Goal: Transaction & Acquisition: Book appointment/travel/reservation

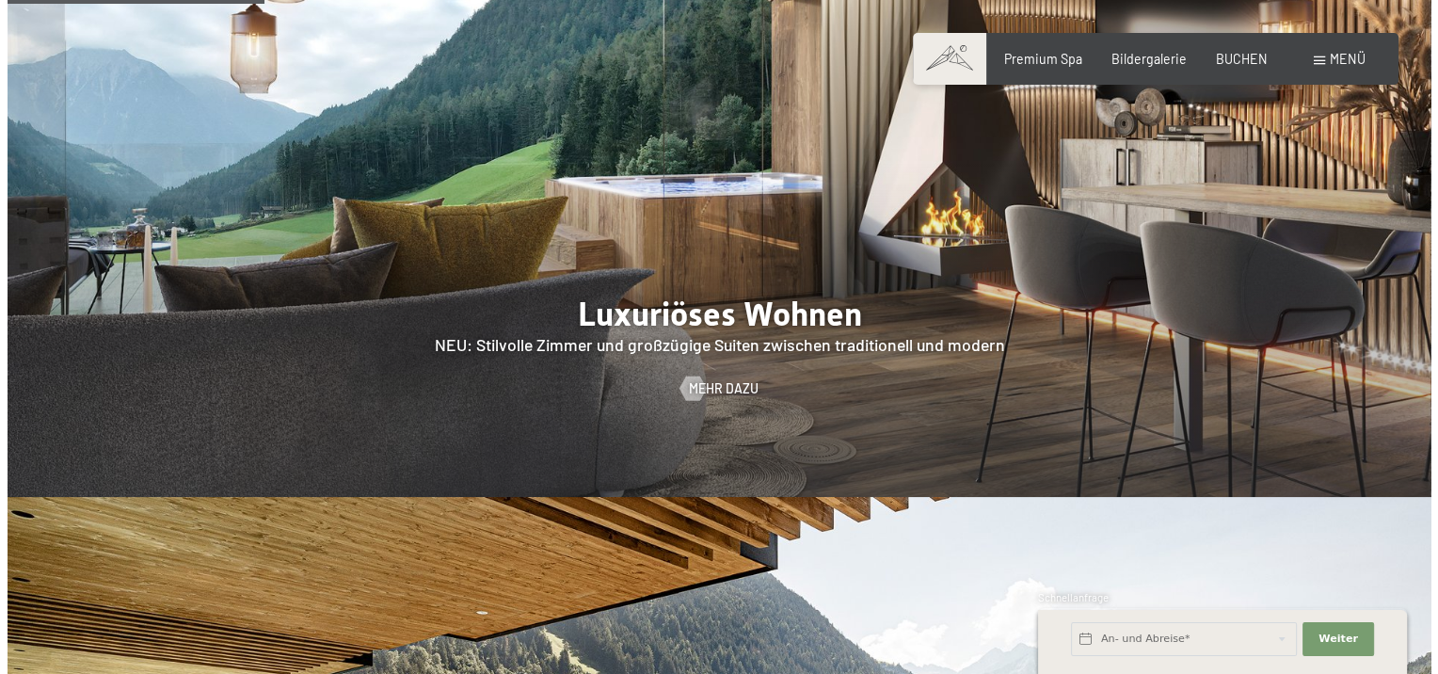
scroll to position [1600, 0]
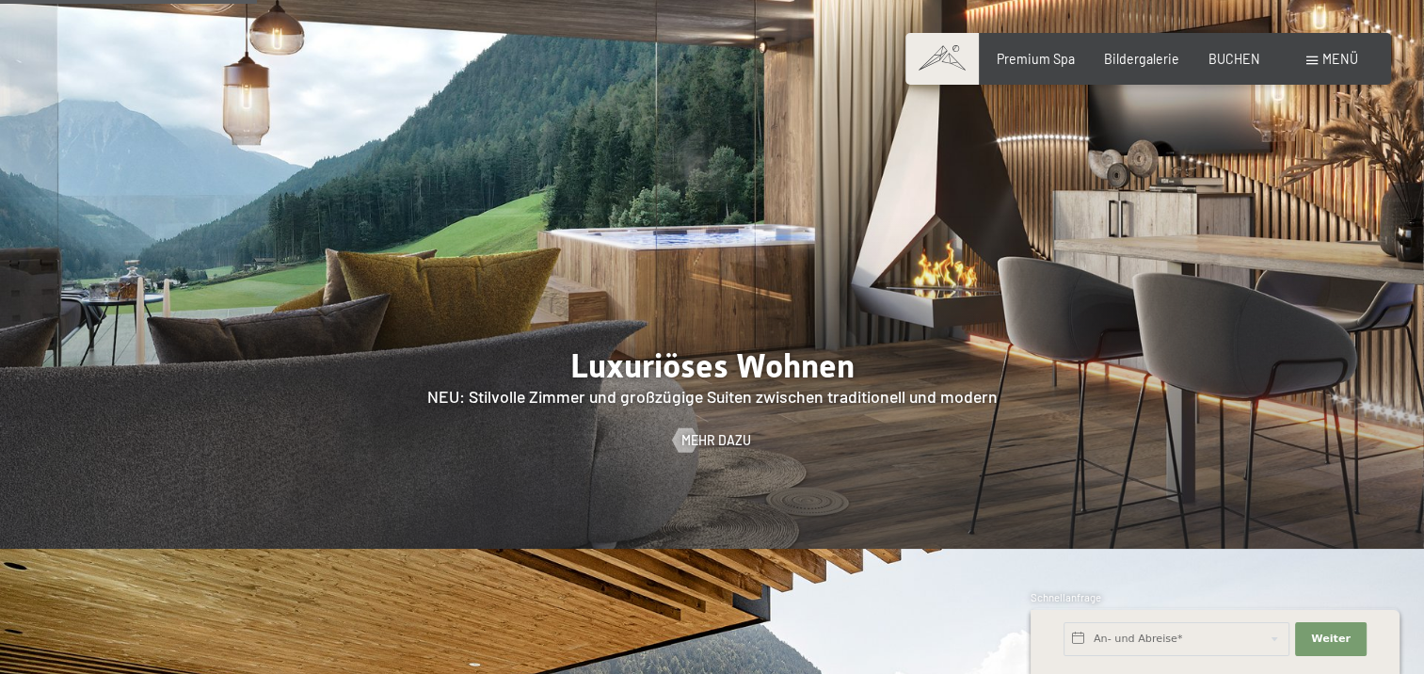
click at [1340, 56] on span "Menü" at bounding box center [1340, 59] width 36 height 16
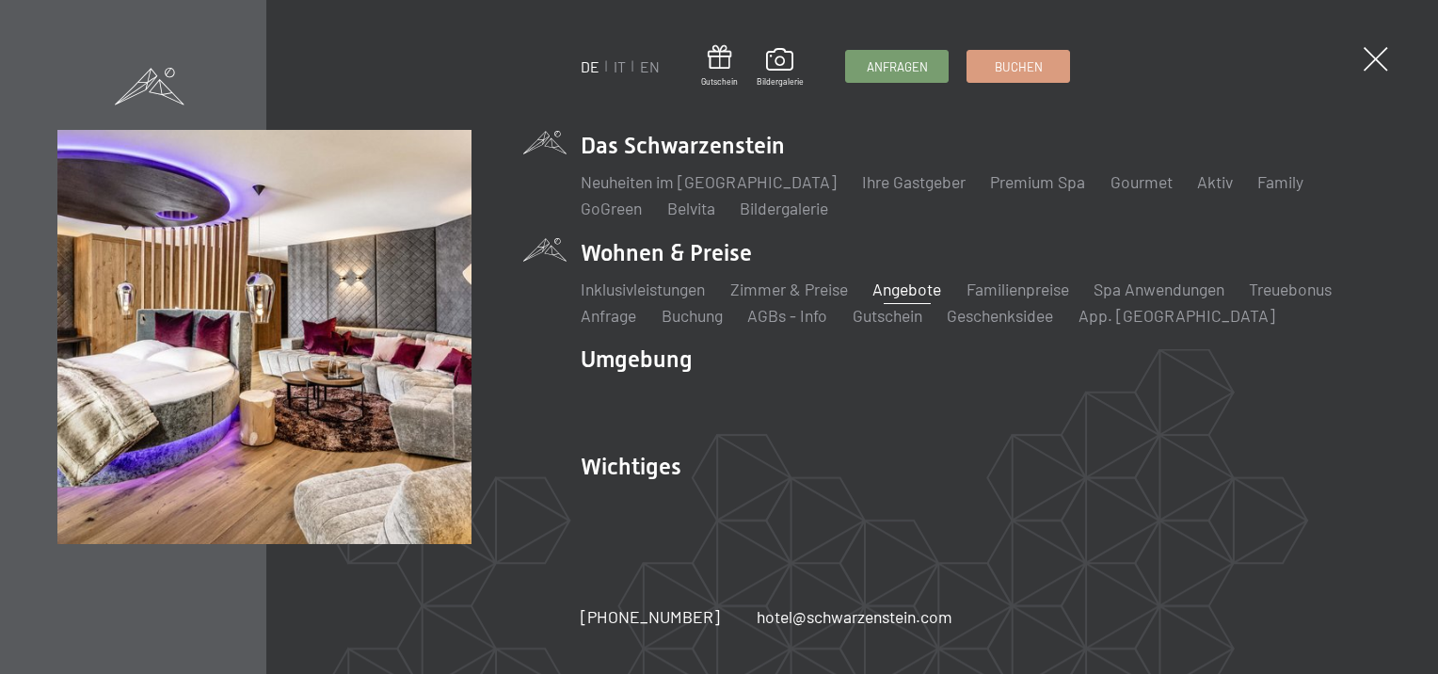
click at [923, 288] on link "Angebote" at bounding box center [907, 289] width 69 height 21
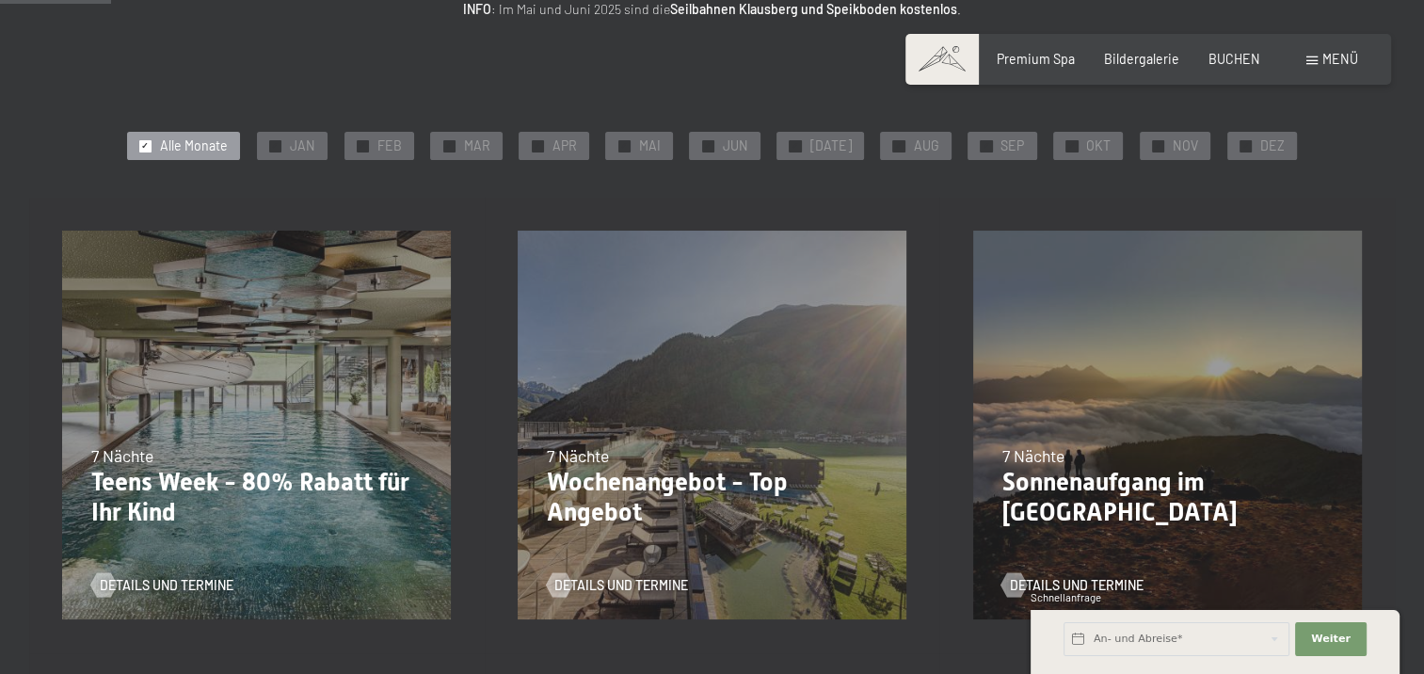
scroll to position [188, 0]
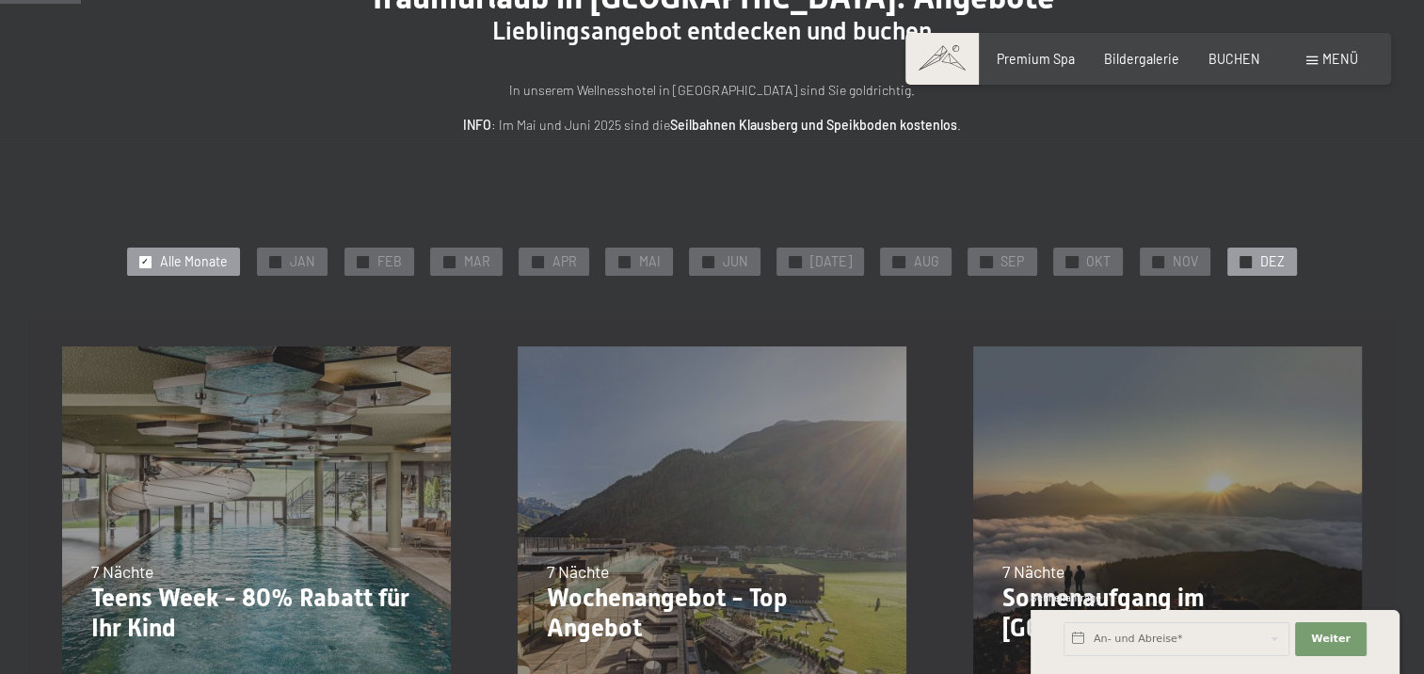
click at [1260, 262] on span "DEZ" at bounding box center [1272, 261] width 24 height 19
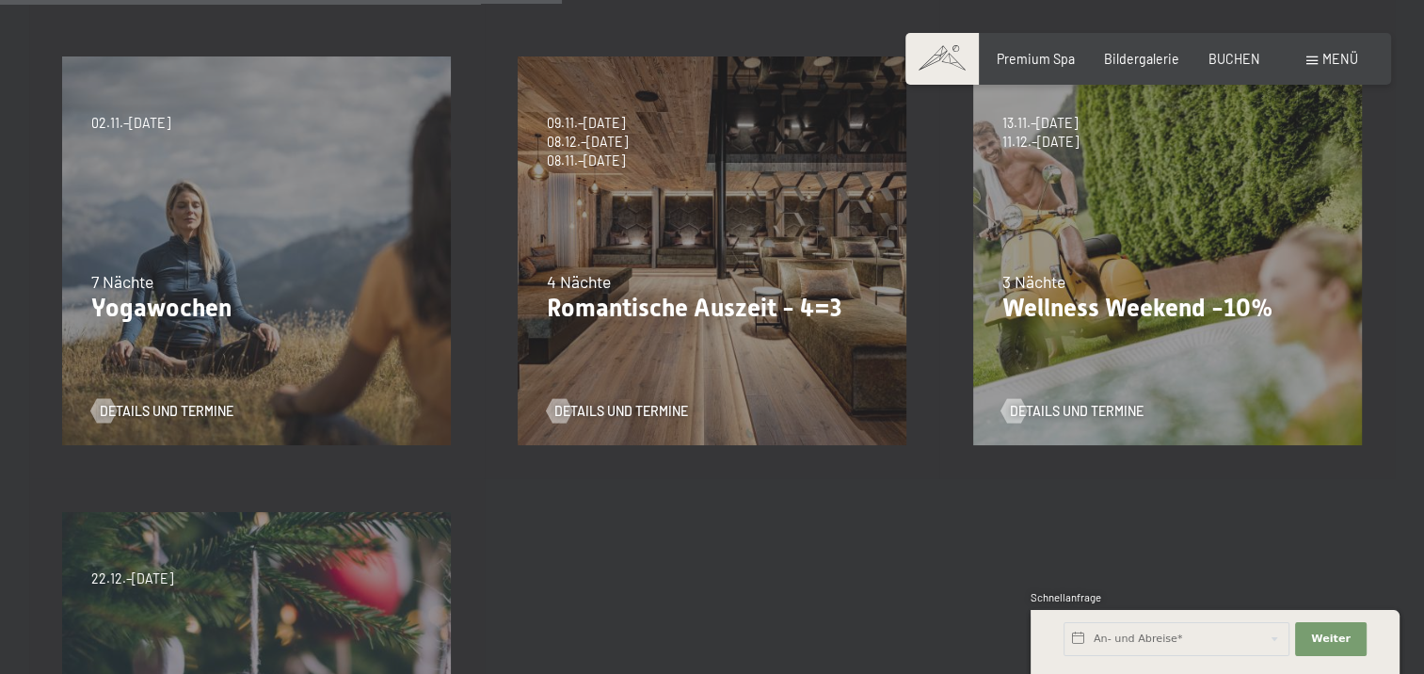
scroll to position [941, 0]
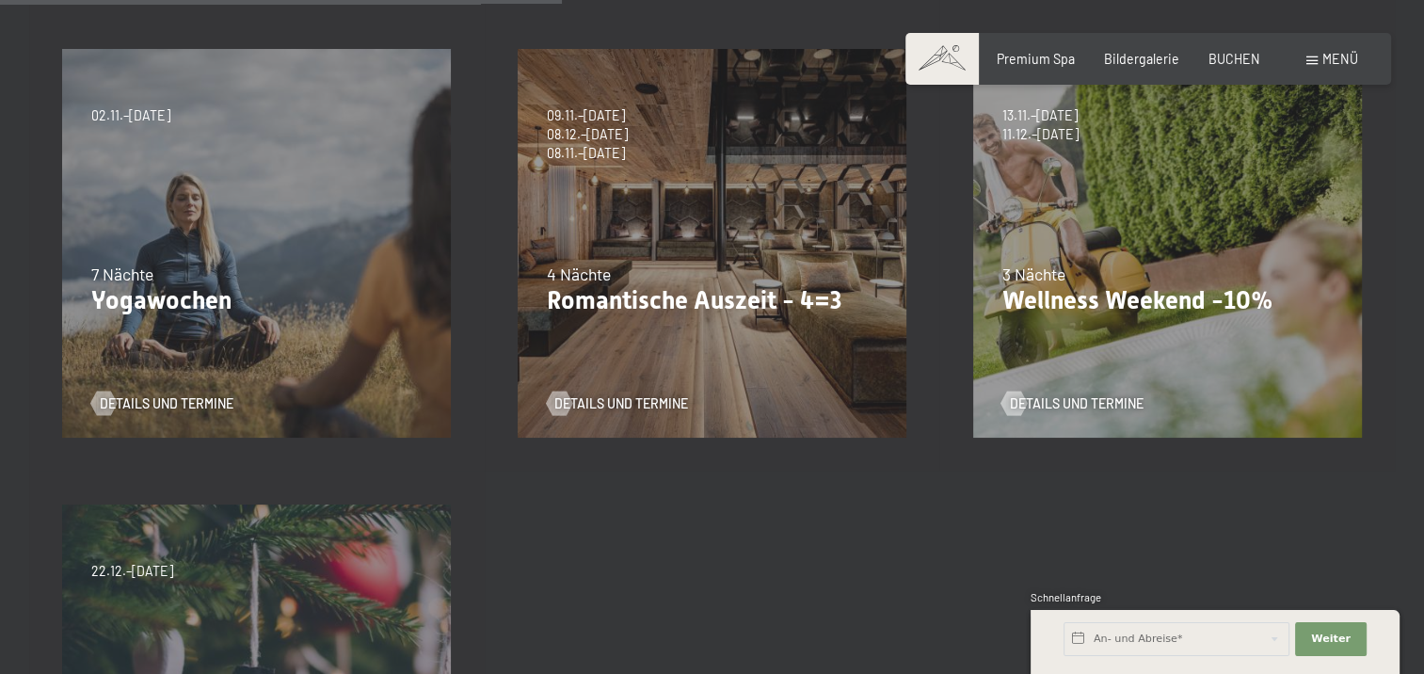
click at [667, 398] on span "Einwilligung Marketing*" at bounding box center [607, 390] width 155 height 19
click at [520, 398] on input "Einwilligung Marketing*" at bounding box center [511, 390] width 19 height 19
checkbox input "false"
click at [583, 403] on span "Details und Termine" at bounding box center [640, 403] width 134 height 19
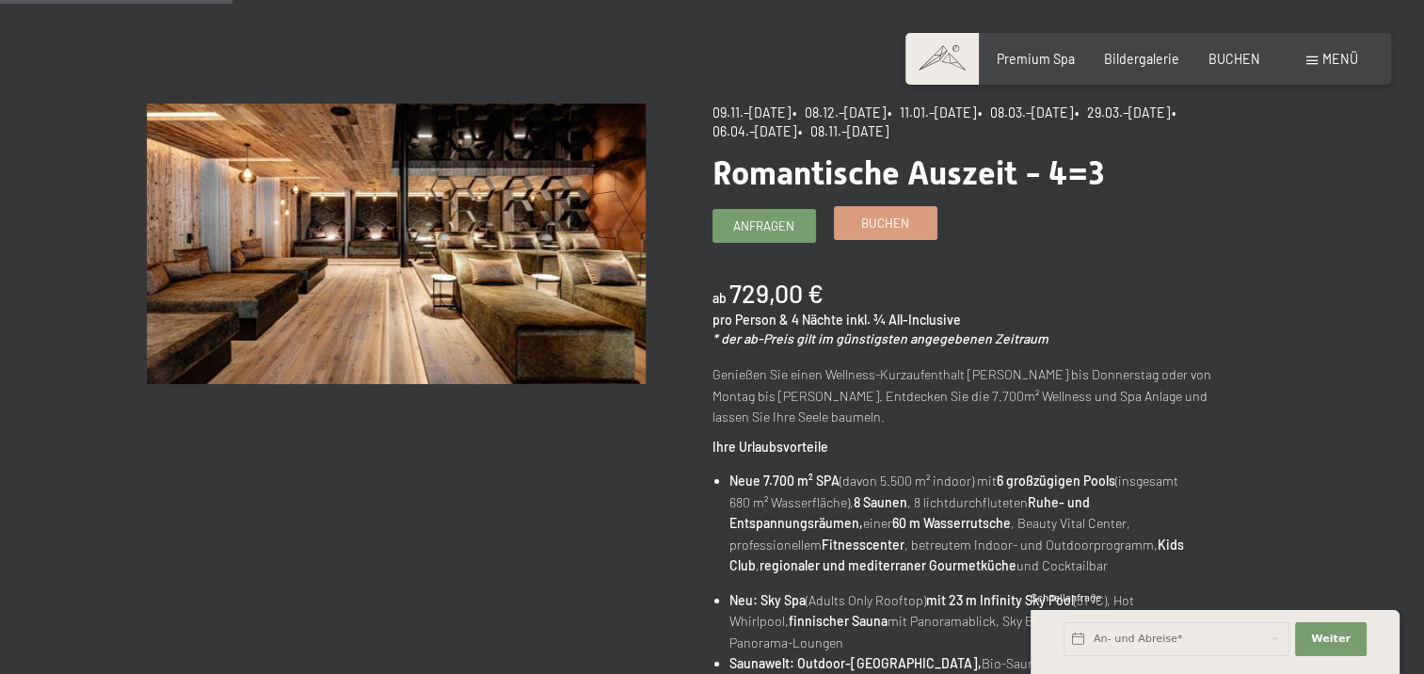
scroll to position [94, 0]
